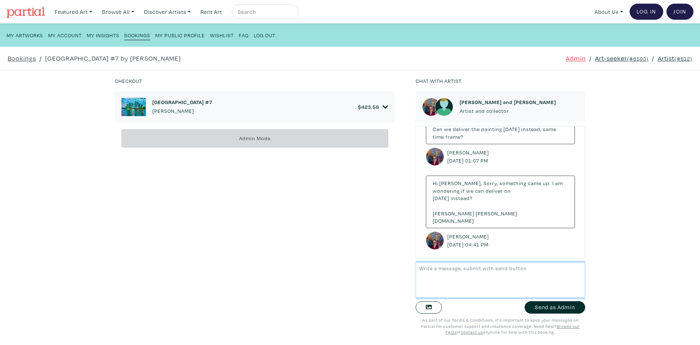
scroll to position [636, 0]
click at [629, 153] on div "Checkout [GEOGRAPHIC_DATA] #7 [PERSON_NAME] $ 423.58 • Painting • Oil on canvas…" at bounding box center [350, 207] width 722 height 275
click at [658, 57] on link "Artist (#612)" at bounding box center [675, 58] width 35 height 10
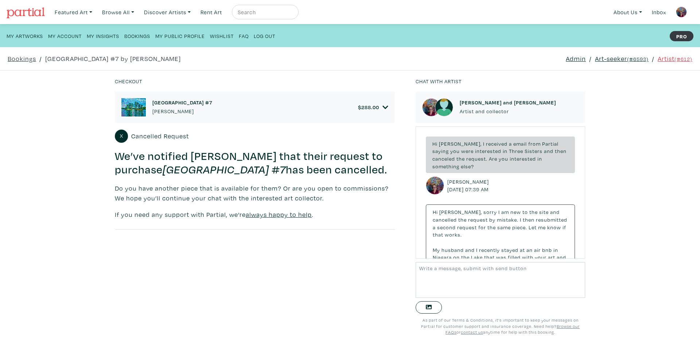
scroll to position [630, 0]
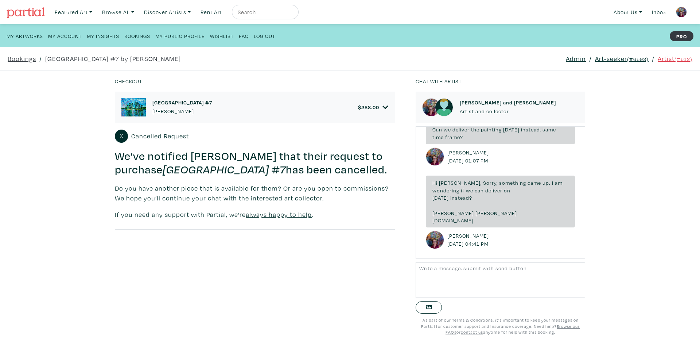
click at [627, 58] on small "(#6593)" at bounding box center [638, 58] width 22 height 7
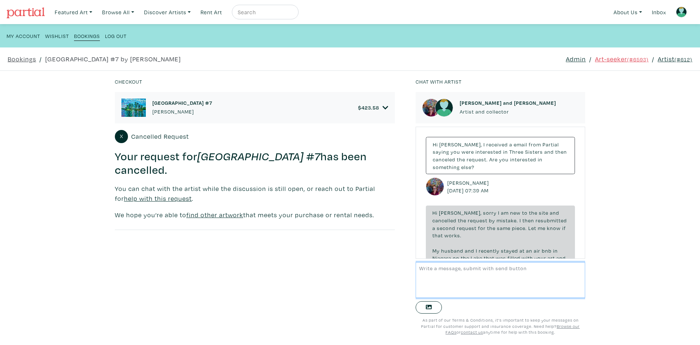
scroll to position [634, 0]
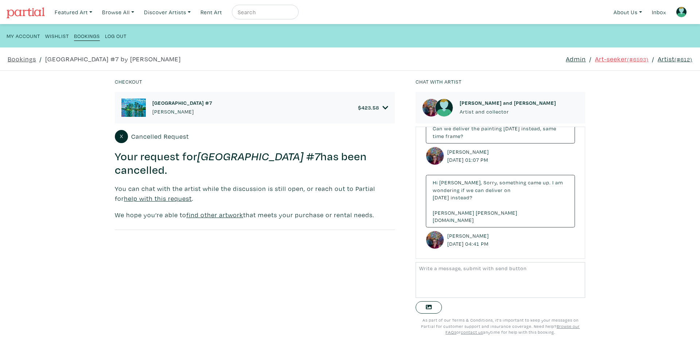
click at [627, 105] on div "Checkout [GEOGRAPHIC_DATA] #7 [PERSON_NAME] $ 423.58 • Painting • Oil on canvas…" at bounding box center [350, 208] width 722 height 274
